Goal: Task Accomplishment & Management: Manage account settings

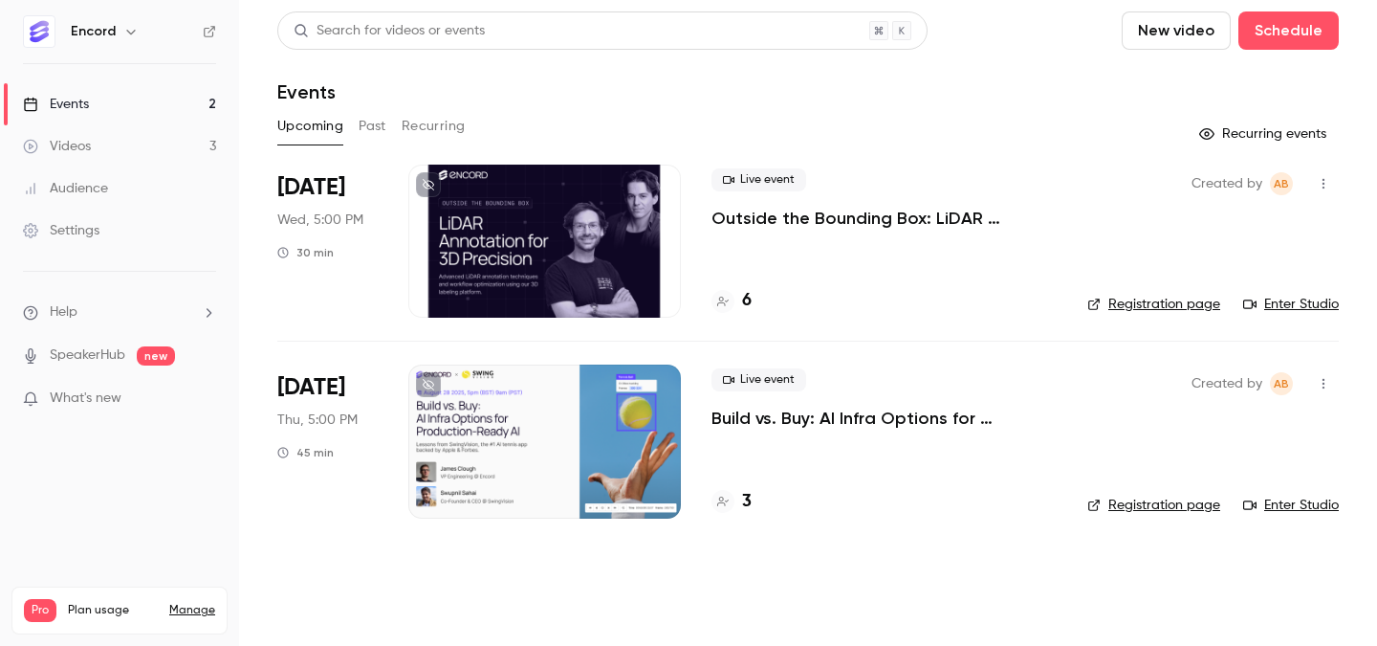
click at [740, 299] on div "6" at bounding box center [732, 301] width 40 height 26
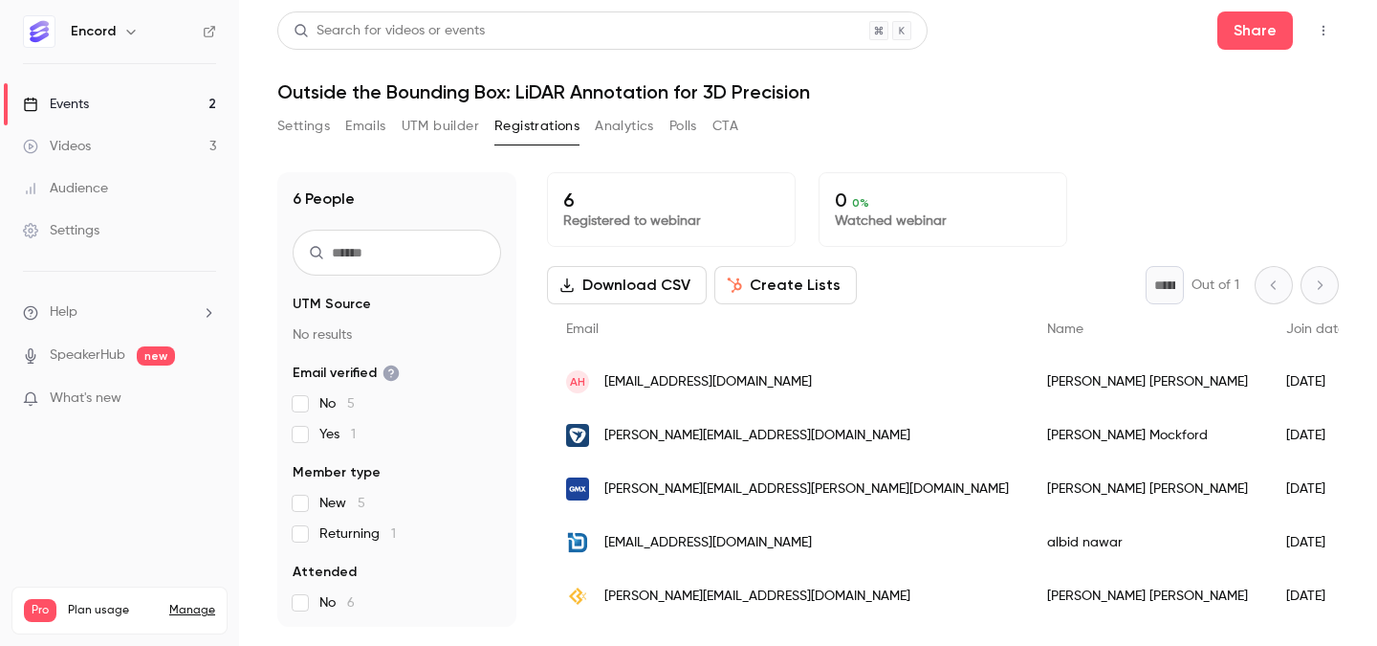
scroll to position [50, 0]
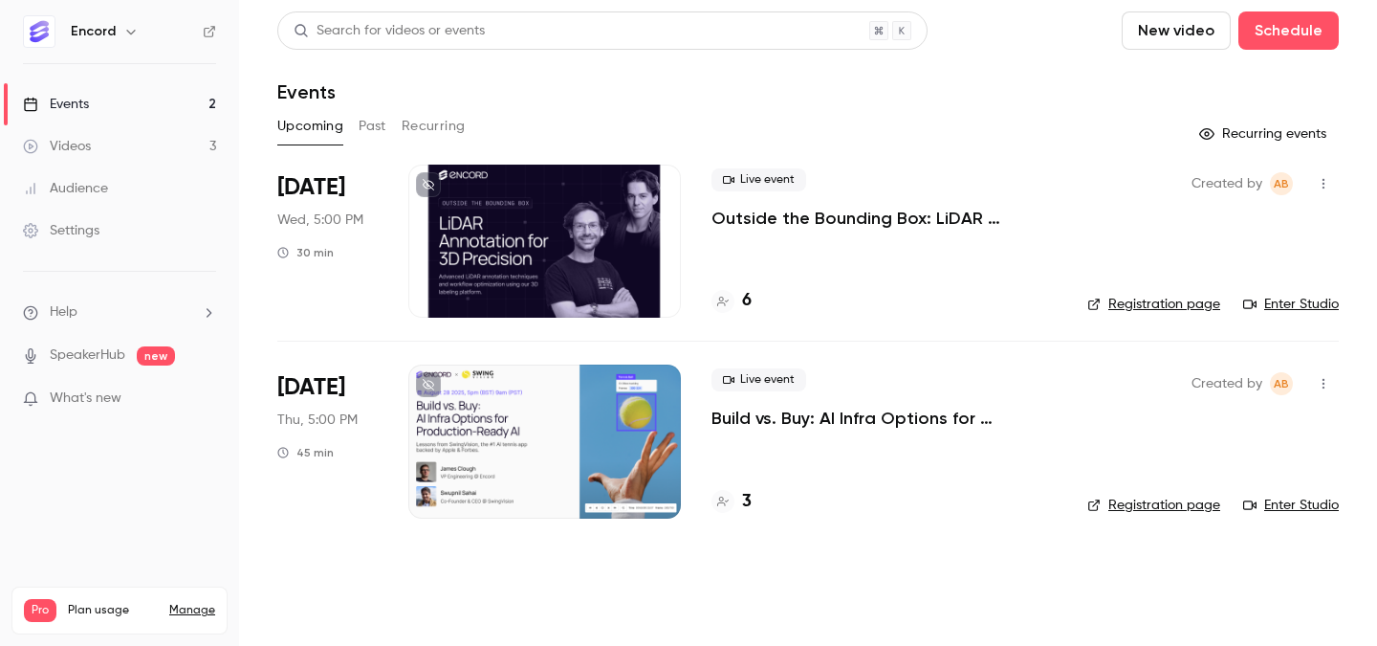
click at [958, 218] on p "Outside the Bounding Box: LiDAR Annotation for 3D Precision" at bounding box center [884, 218] width 345 height 23
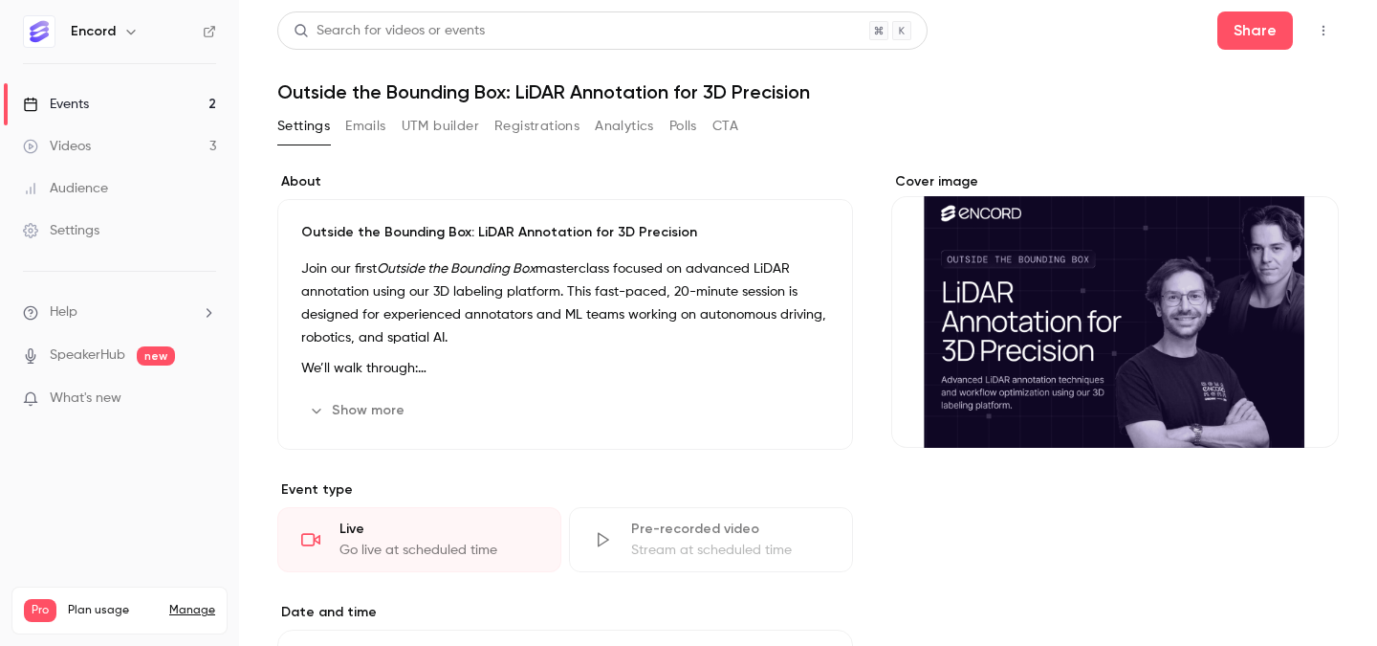
click at [543, 130] on button "Registrations" at bounding box center [537, 126] width 85 height 31
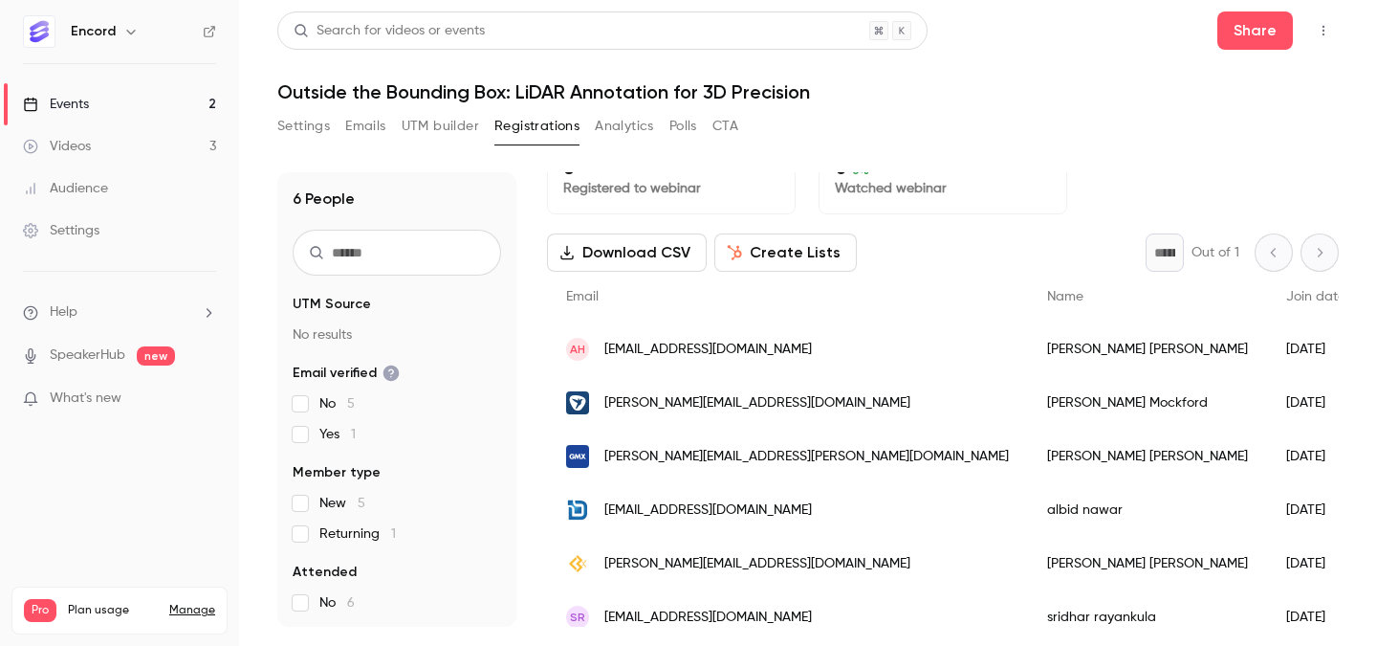
scroll to position [50, 0]
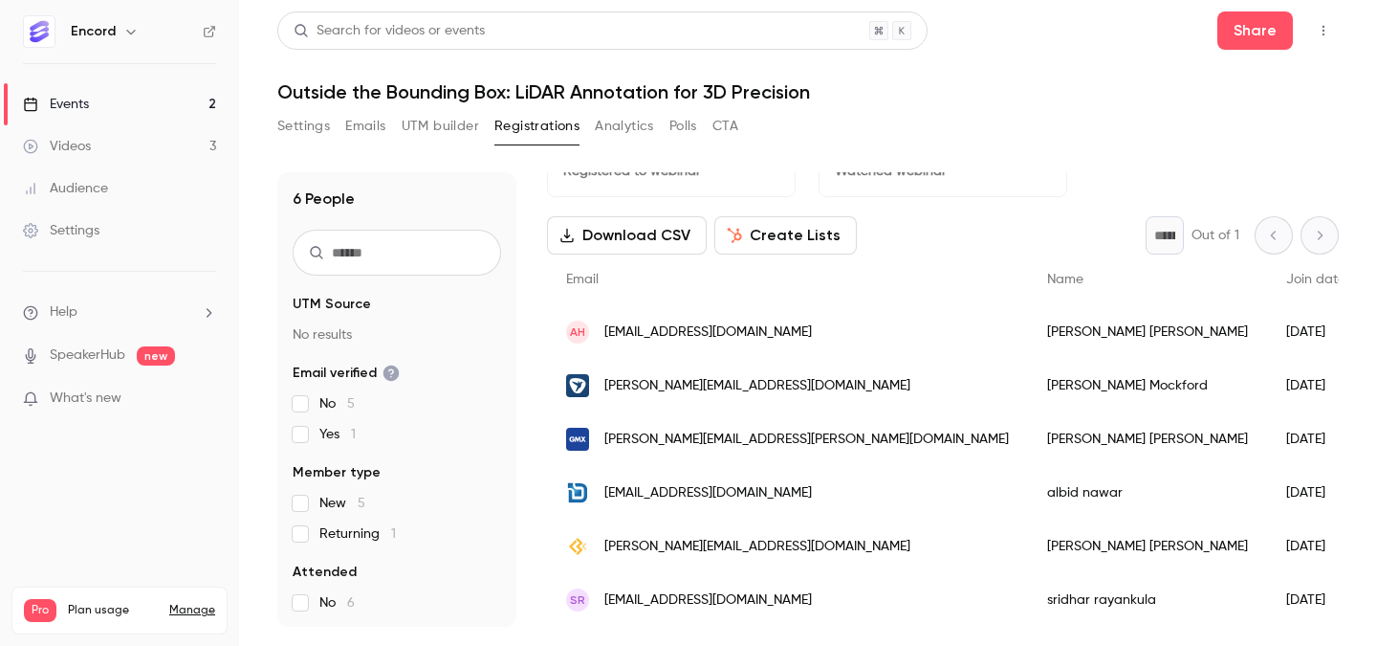
click at [136, 118] on link "Events 2" at bounding box center [119, 104] width 239 height 42
